Goal: Information Seeking & Learning: Learn about a topic

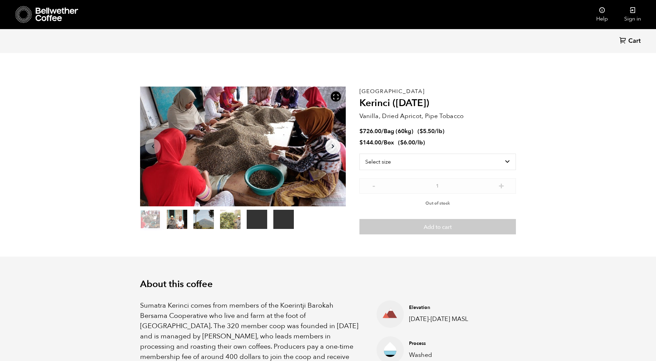
scroll to position [297, 364]
click at [42, 11] on icon at bounding box center [57, 15] width 43 height 14
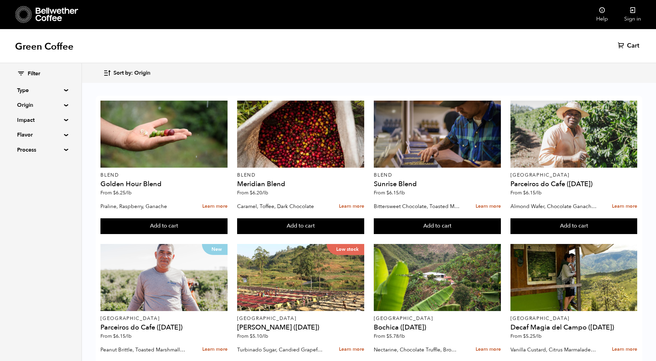
scroll to position [183, 0]
click at [64, 104] on summary "Origin" at bounding box center [40, 105] width 47 height 8
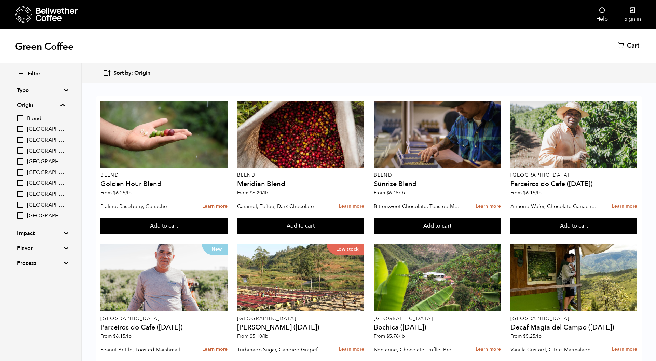
click at [18, 201] on input "[GEOGRAPHIC_DATA]" at bounding box center [20, 204] width 6 height 6
checkbox input "true"
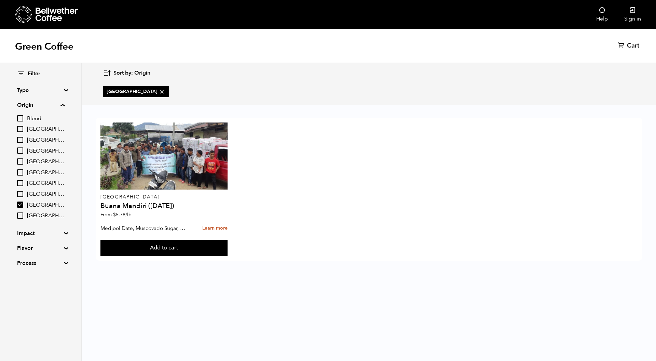
scroll to position [0, 0]
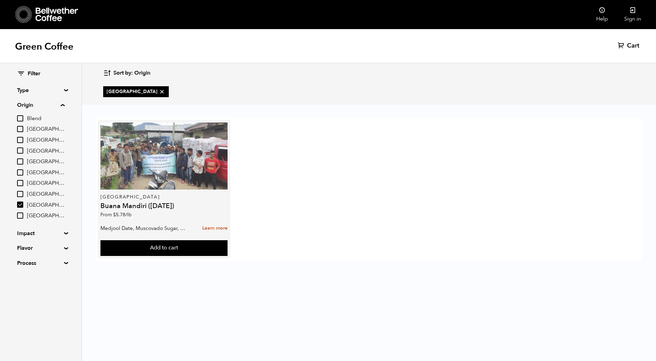
click at [162, 167] on div at bounding box center [164, 155] width 127 height 67
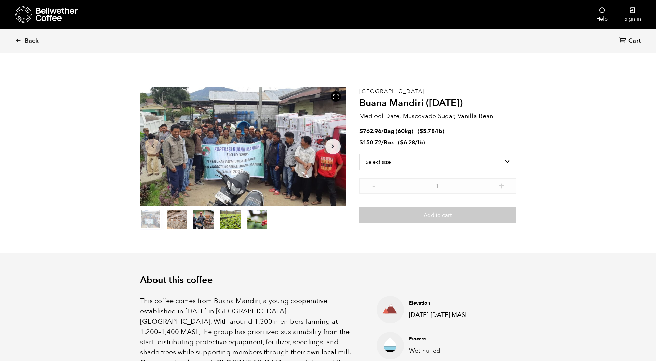
scroll to position [96, 0]
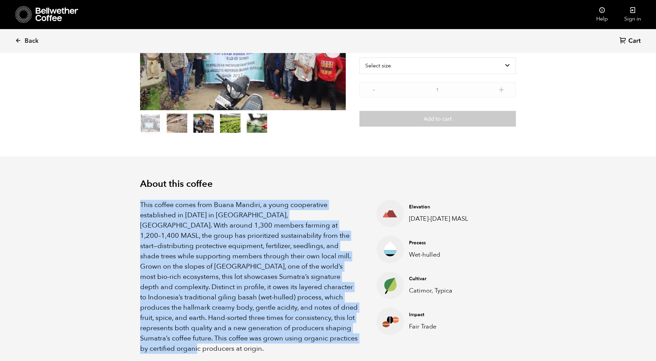
drag, startPoint x: 141, startPoint y: 204, endPoint x: 345, endPoint y: 338, distance: 244.2
click at [345, 338] on p "This coffee comes from Buana Mandiri, a young cooperative established in 2014 i…" at bounding box center [250, 277] width 220 height 154
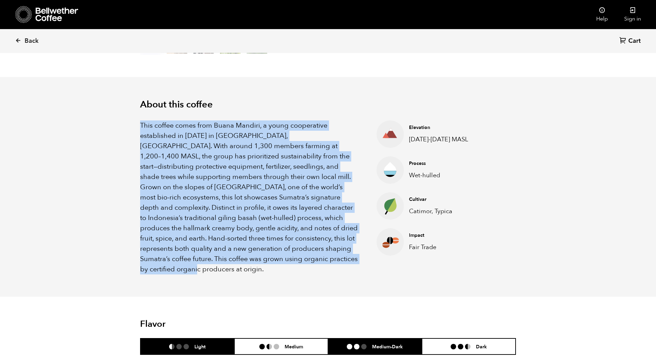
scroll to position [175, 0]
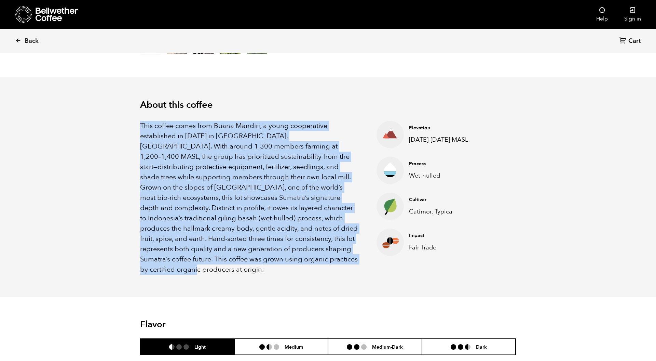
copy p "This coffee comes from Buana Mandiri, a young cooperative established in 2014 i…"
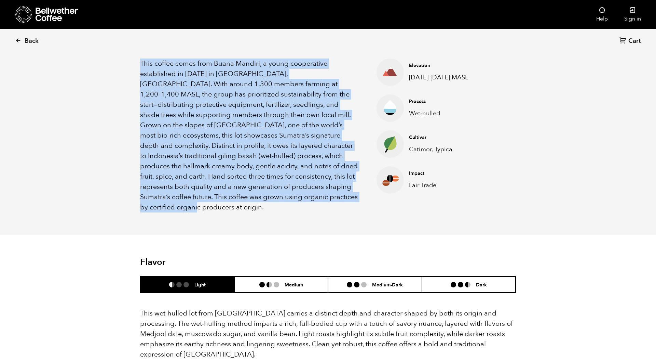
scroll to position [242, 0]
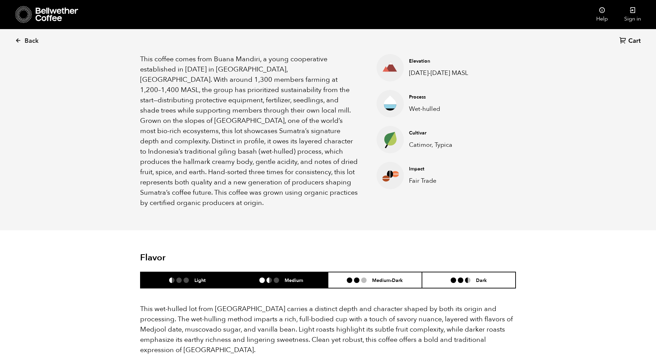
click at [302, 277] on h6 "Medium" at bounding box center [294, 280] width 18 height 6
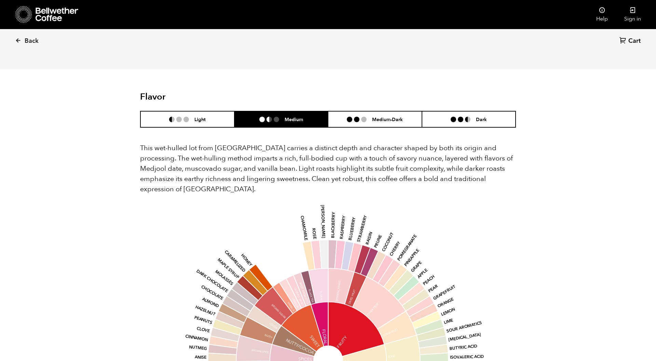
scroll to position [402, 0]
click at [184, 111] on li "Light" at bounding box center [188, 119] width 94 height 16
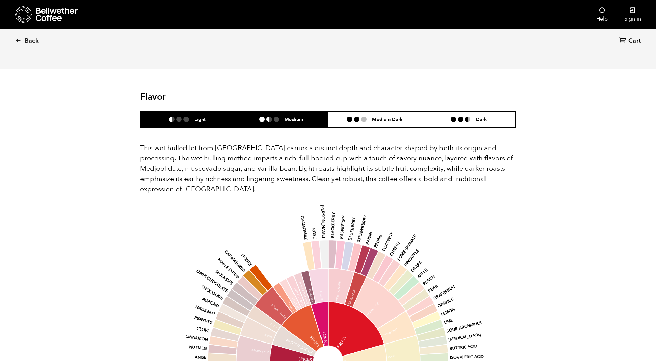
click at [268, 117] on li at bounding box center [269, 119] width 5 height 5
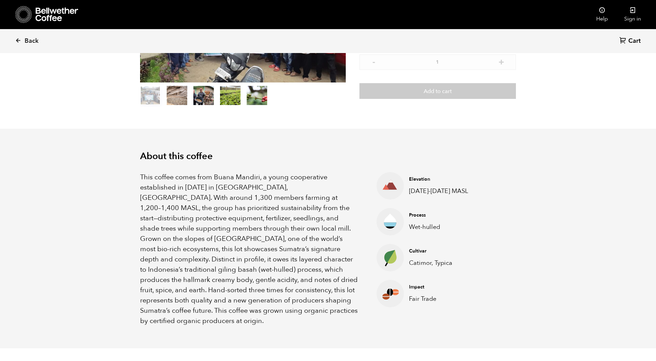
scroll to position [124, 0]
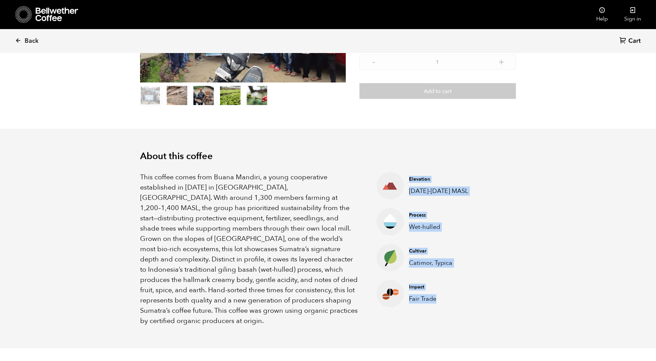
drag, startPoint x: 409, startPoint y: 178, endPoint x: 454, endPoint y: 309, distance: 138.8
click at [454, 309] on ul "Elevation 1200-1400 MASL Process Wet-hulled Cultivar Catimor, Typica Impact Fai…" at bounding box center [420, 249] width 120 height 154
copy ul "Elevation 1200-1400 MASL Process Wet-hulled Cultivar Catimor, Typica Impact Fai…"
